Goal: Task Accomplishment & Management: Manage account settings

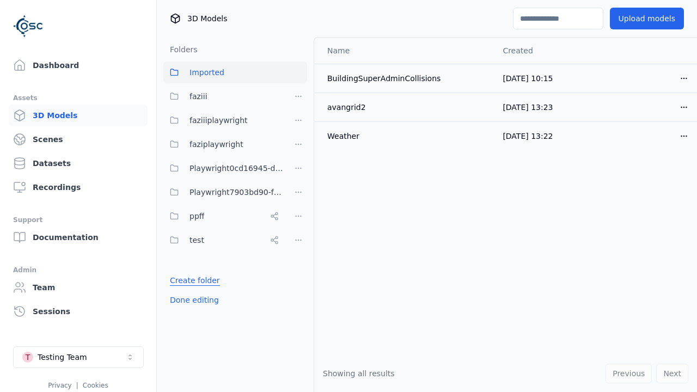
click at [191, 280] on link "Create folder" at bounding box center [195, 280] width 50 height 11
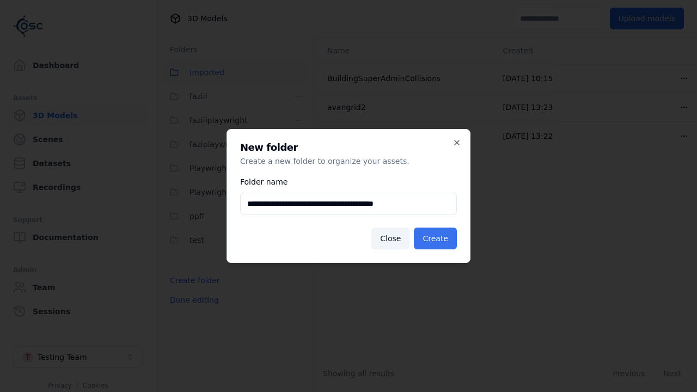
type input "**********"
click at [437, 238] on button "Create" at bounding box center [435, 239] width 43 height 22
click at [191, 310] on button "Done editing" at bounding box center [194, 300] width 62 height 20
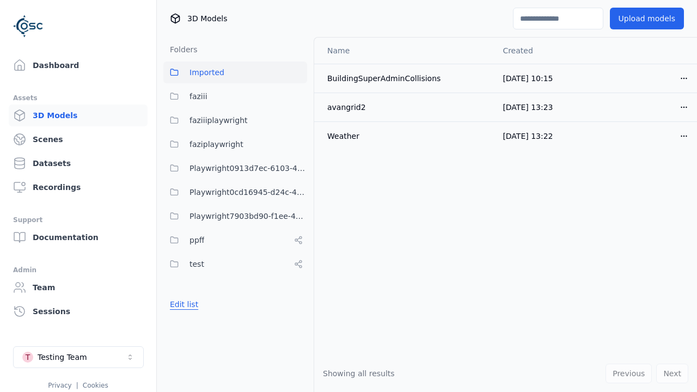
click at [182, 304] on button "Edit list" at bounding box center [183, 305] width 41 height 20
click at [298, 168] on html "Support Dashboard Assets 3D Models Scenes Datasets Recordings Support Documenta…" at bounding box center [348, 196] width 697 height 392
click at [298, 208] on div "Rename" at bounding box center [302, 207] width 73 height 17
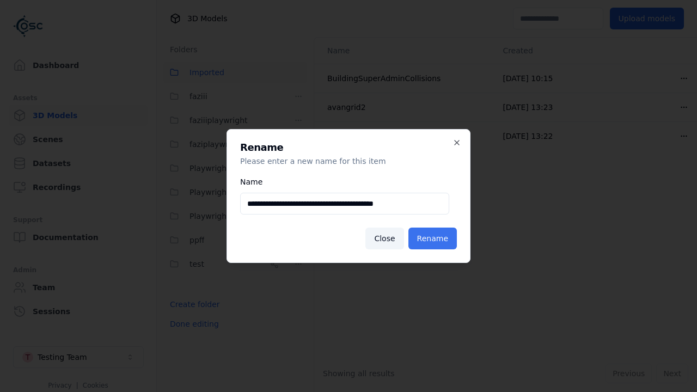
type input "**********"
click at [434, 238] on button "Rename" at bounding box center [432, 239] width 48 height 22
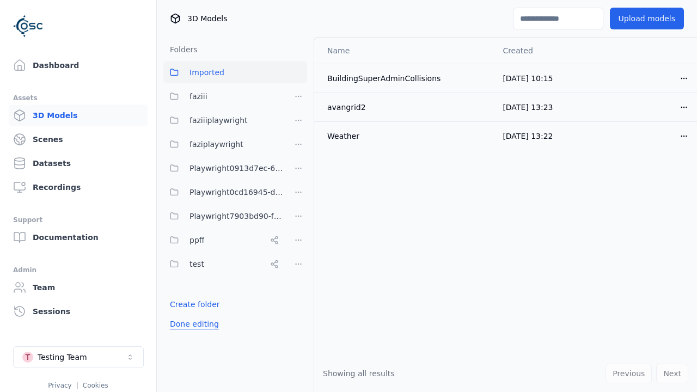
click at [191, 324] on button "Done editing" at bounding box center [194, 324] width 62 height 20
click at [182, 314] on button "Done editing" at bounding box center [194, 324] width 62 height 20
click at [298, 216] on html "Support Dashboard Assets 3D Models Scenes Datasets Recordings Support Documenta…" at bounding box center [348, 196] width 697 height 392
click at [298, 273] on div "Delete" at bounding box center [302, 273] width 73 height 17
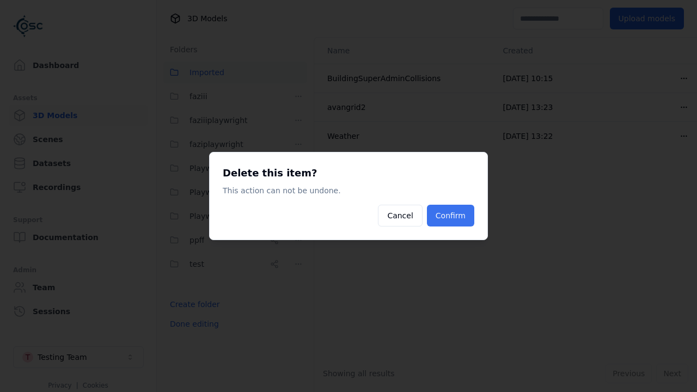
click at [452, 216] on button "Confirm" at bounding box center [450, 216] width 47 height 22
click at [191, 324] on button "Done editing" at bounding box center [194, 324] width 62 height 20
